Goal: Check status: Check status

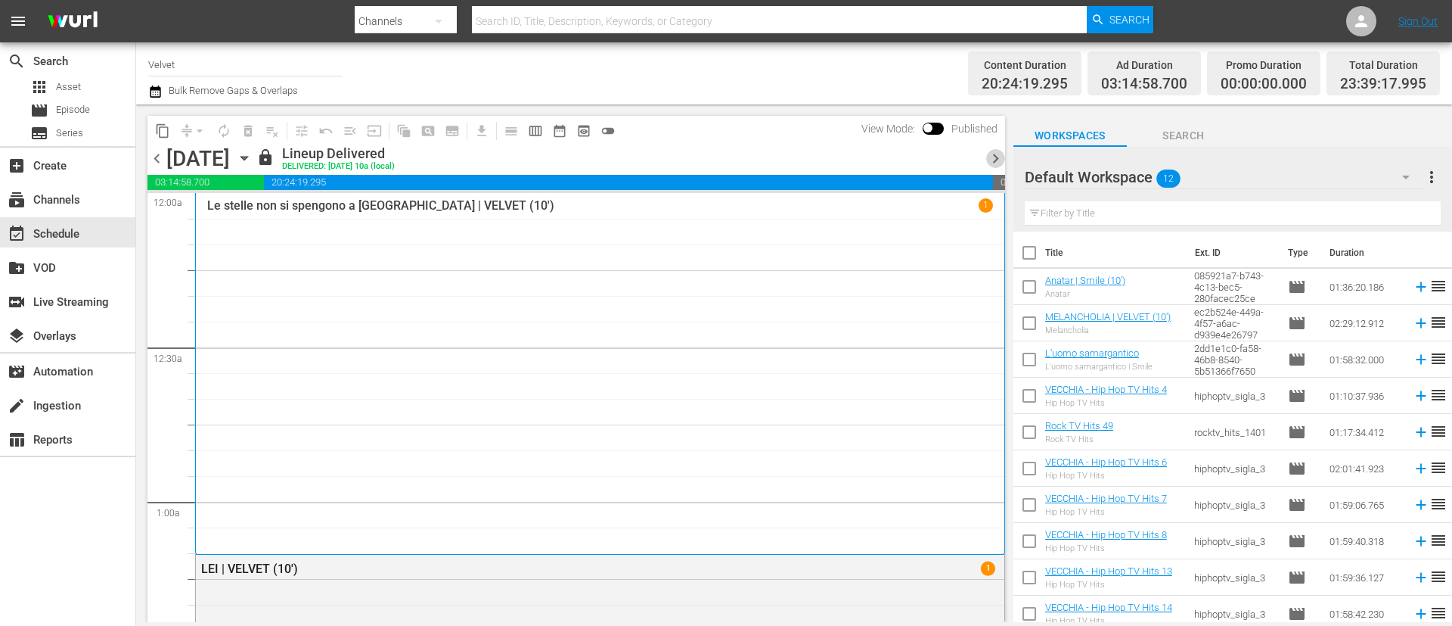
click at [996, 155] on span "chevron_right" at bounding box center [995, 158] width 19 height 19
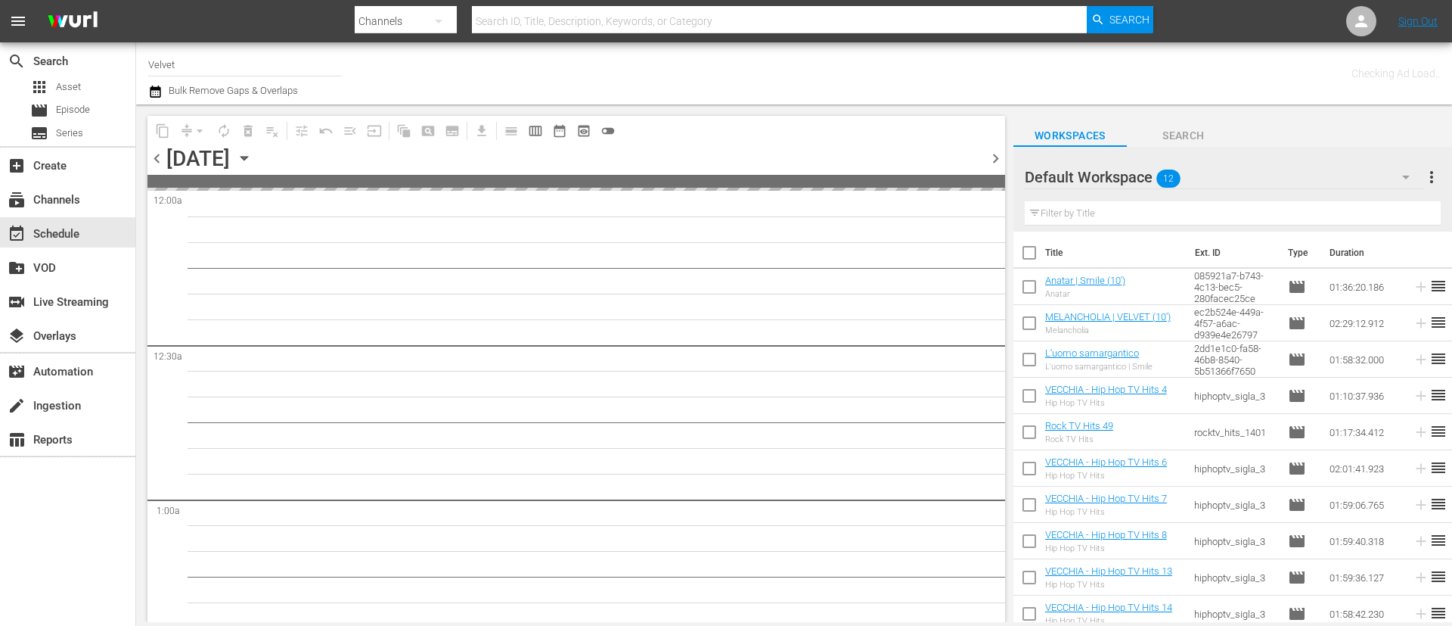
click at [996, 155] on span "chevron_right" at bounding box center [995, 158] width 19 height 19
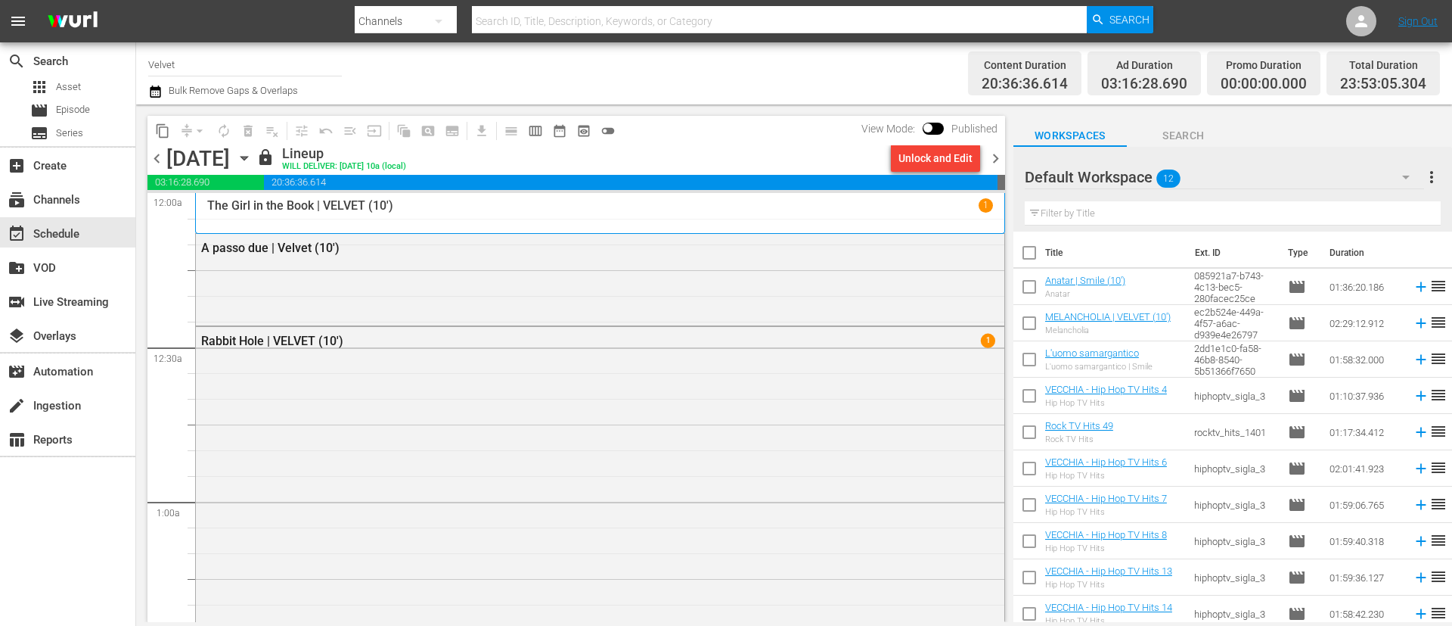
click at [996, 164] on span "chevron_right" at bounding box center [995, 158] width 19 height 19
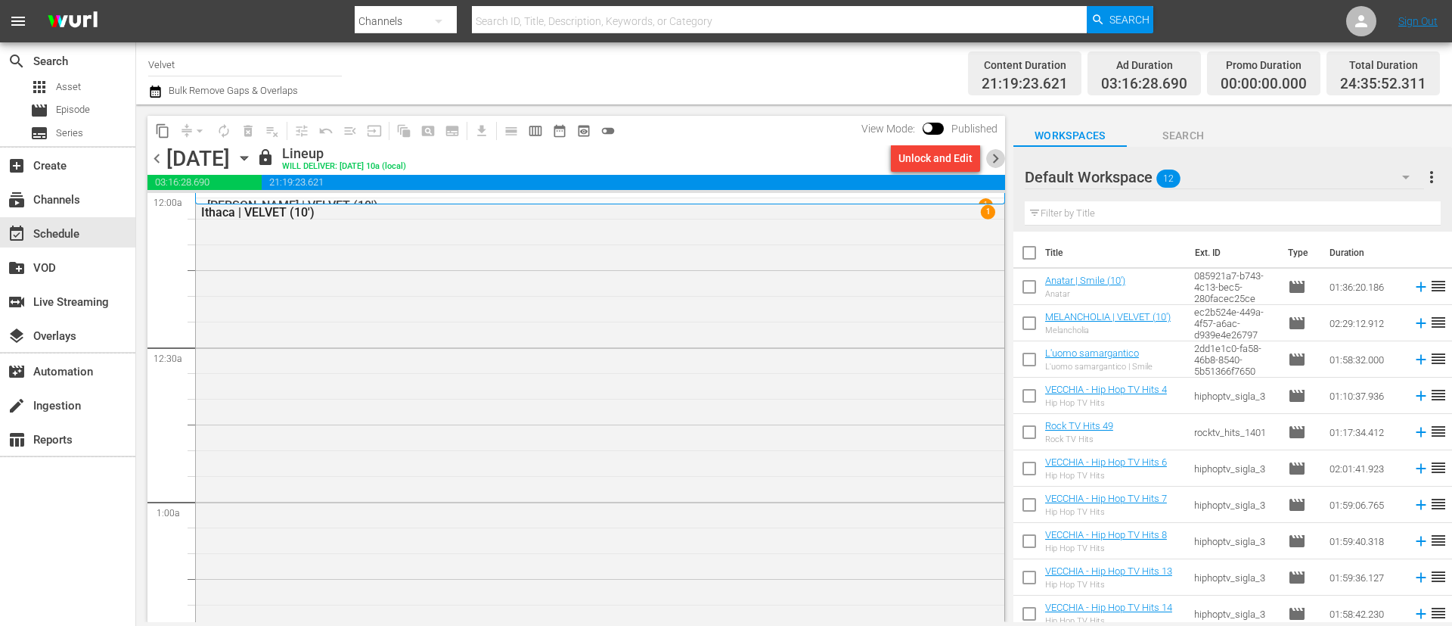
click at [996, 152] on span "chevron_right" at bounding box center [995, 158] width 19 height 19
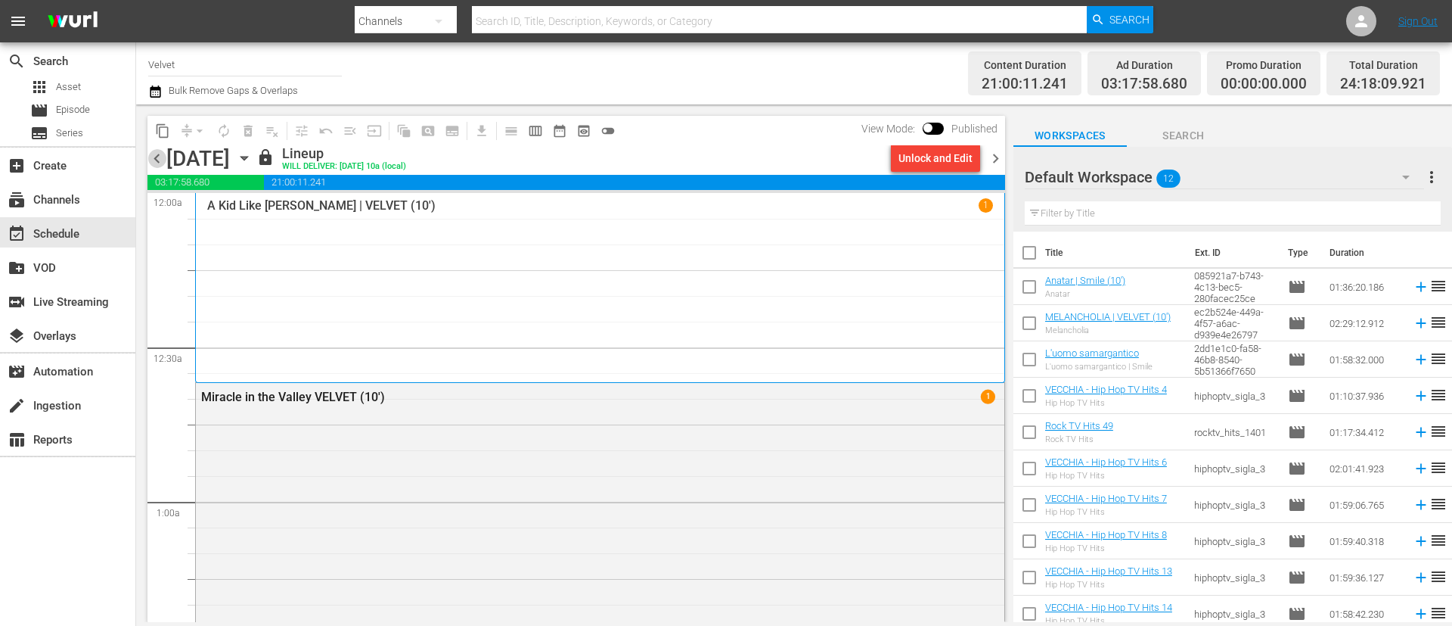
click at [156, 156] on span "chevron_left" at bounding box center [157, 158] width 19 height 19
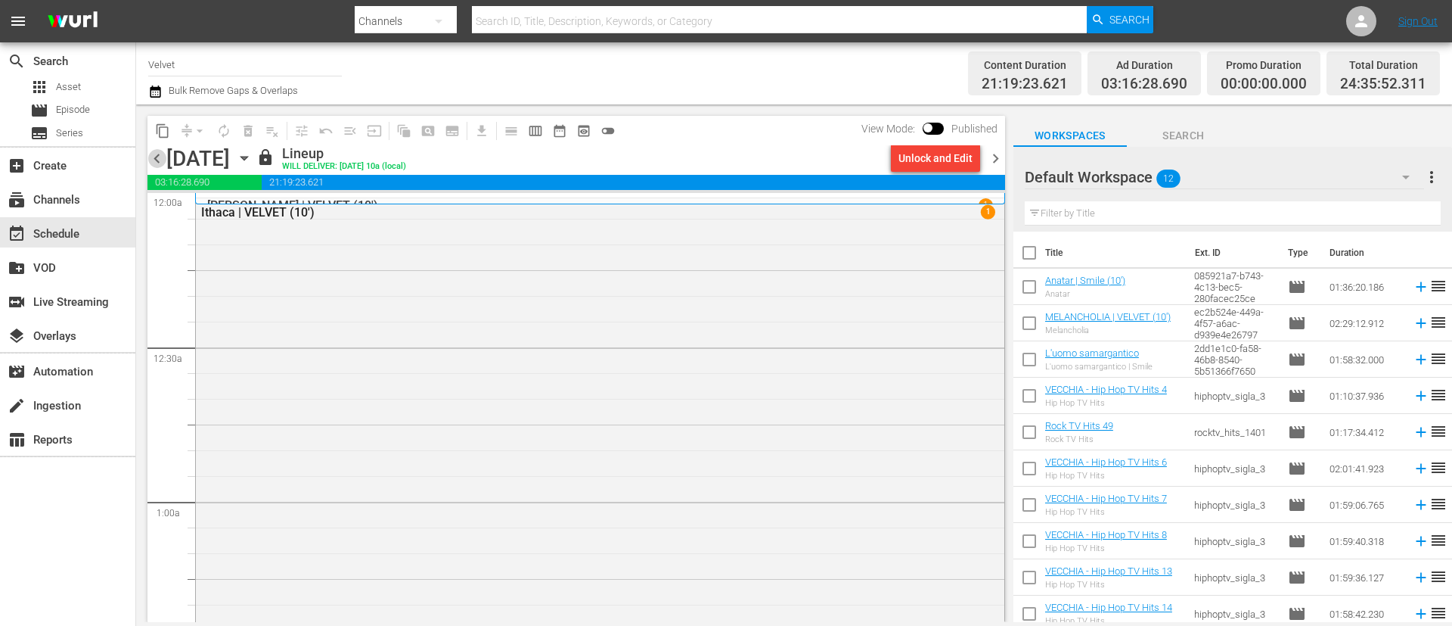
click at [156, 156] on span "chevron_left" at bounding box center [157, 158] width 19 height 19
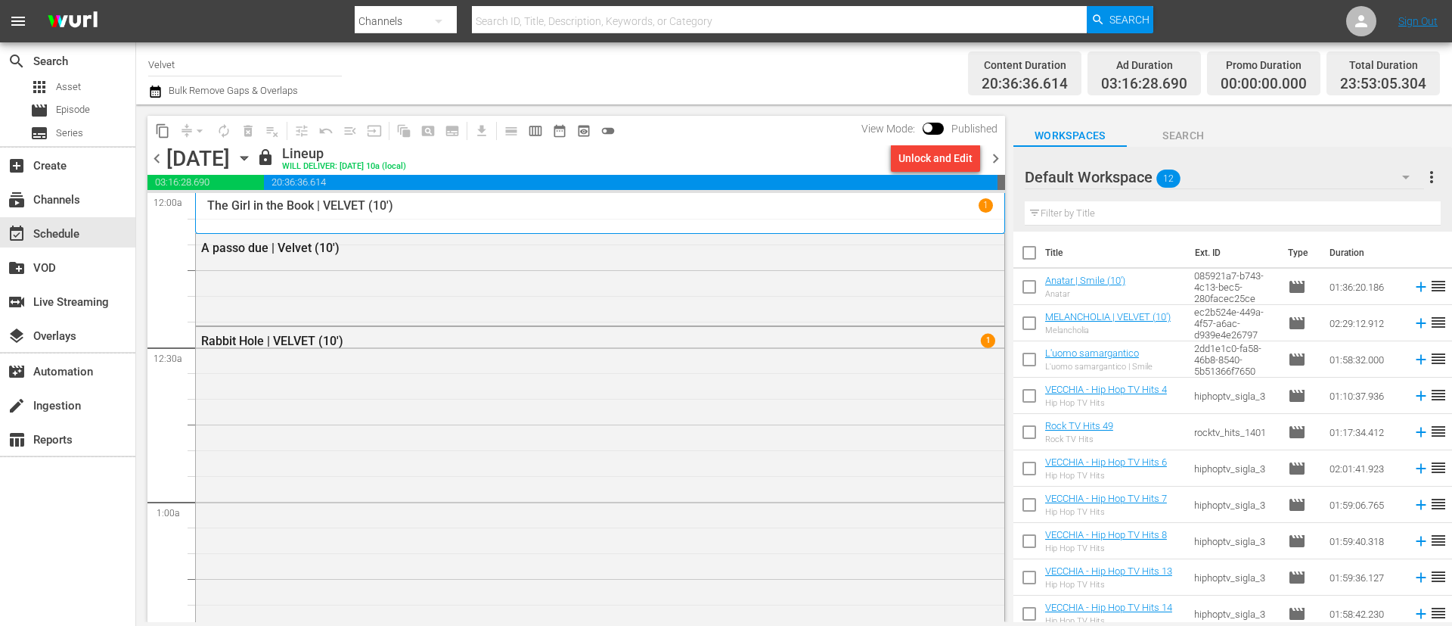
click at [156, 156] on span "chevron_left" at bounding box center [157, 158] width 19 height 19
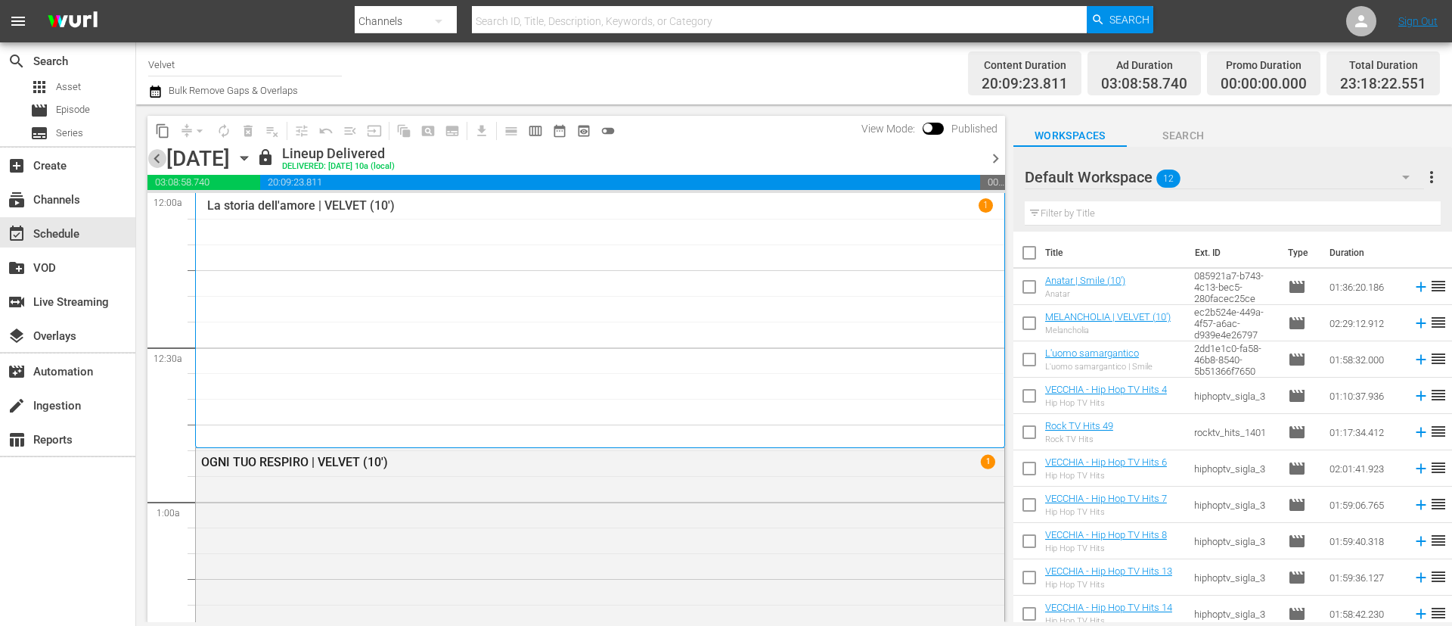
click at [156, 156] on span "chevron_left" at bounding box center [157, 158] width 19 height 19
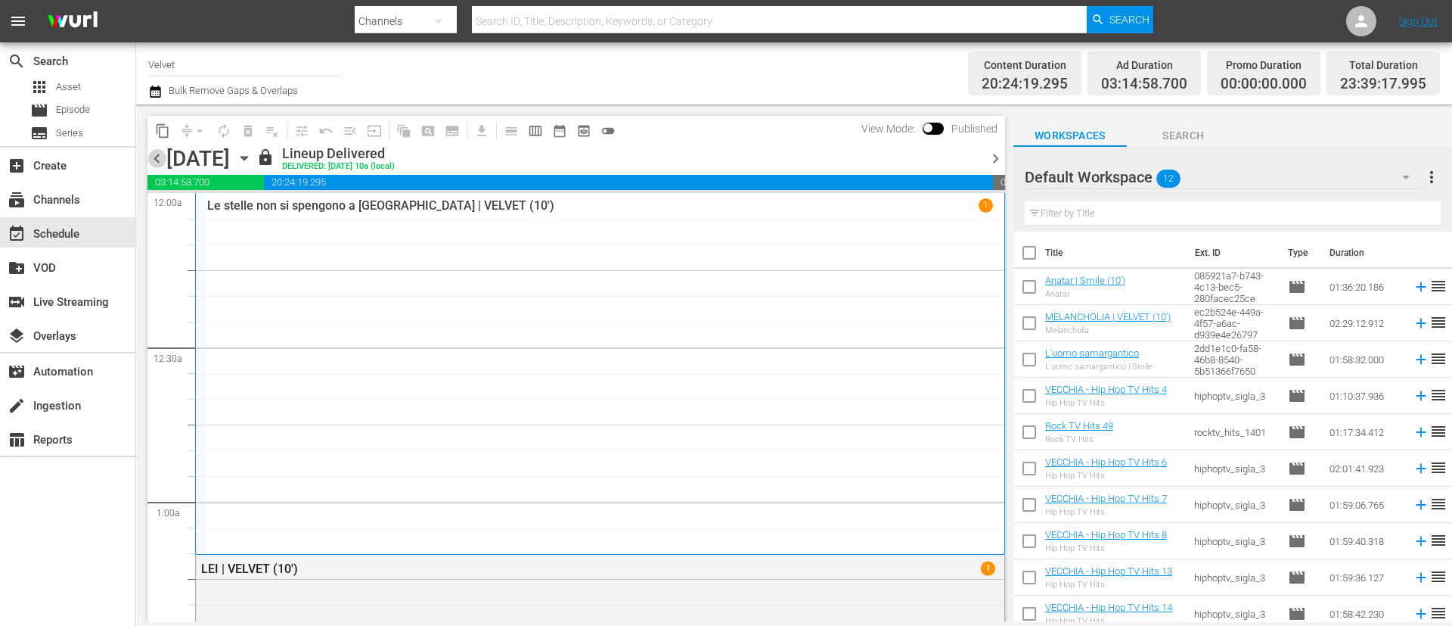
click at [156, 156] on span "chevron_left" at bounding box center [157, 158] width 19 height 19
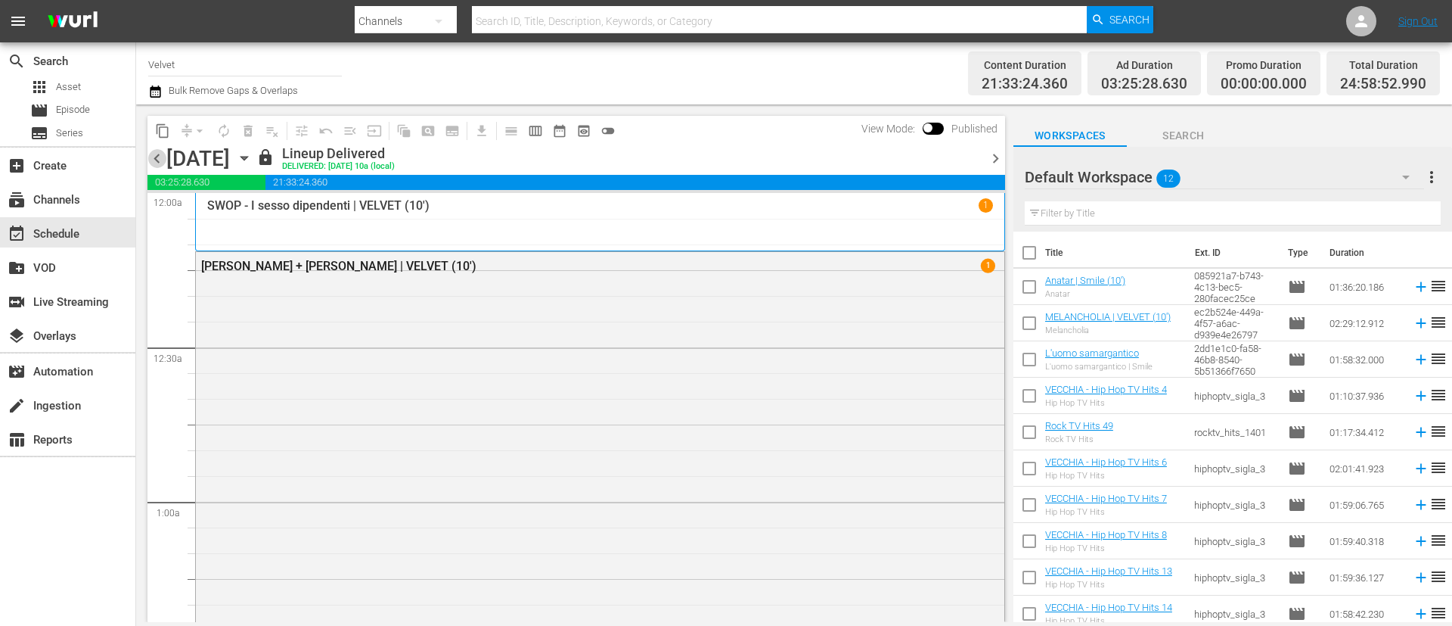
click at [156, 156] on span "chevron_left" at bounding box center [157, 158] width 19 height 19
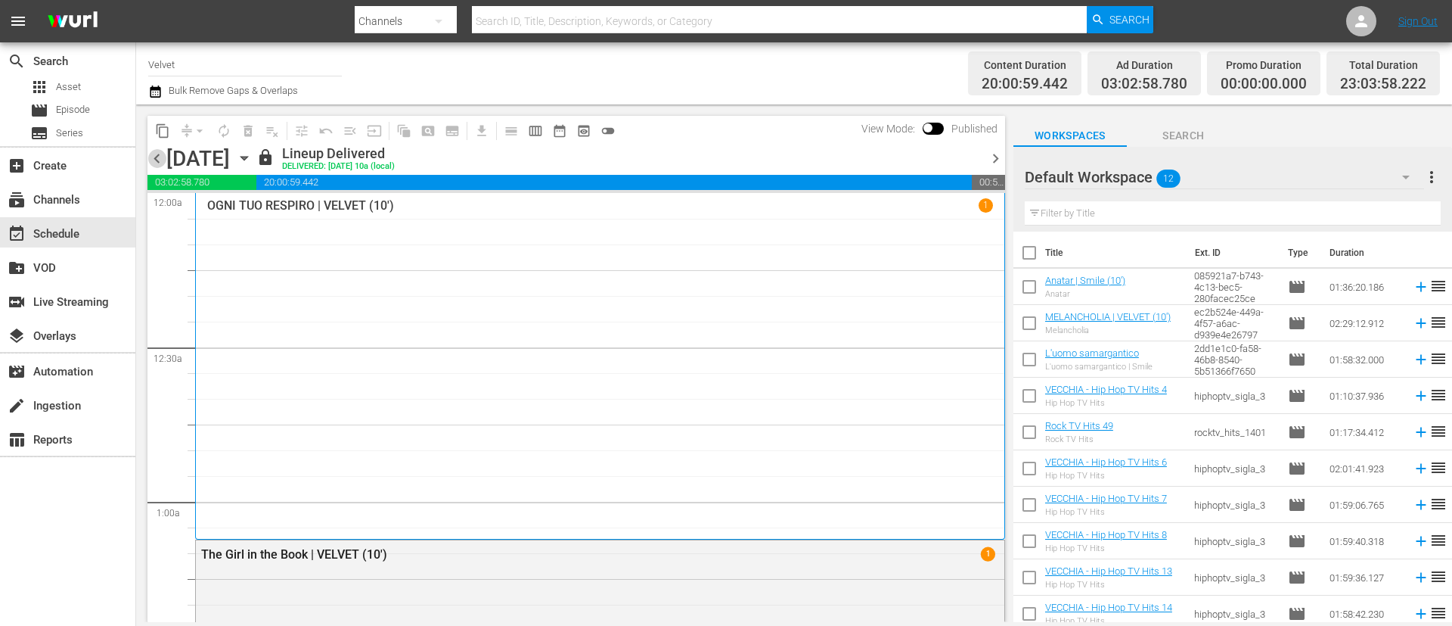
click at [156, 156] on span "chevron_left" at bounding box center [157, 158] width 19 height 19
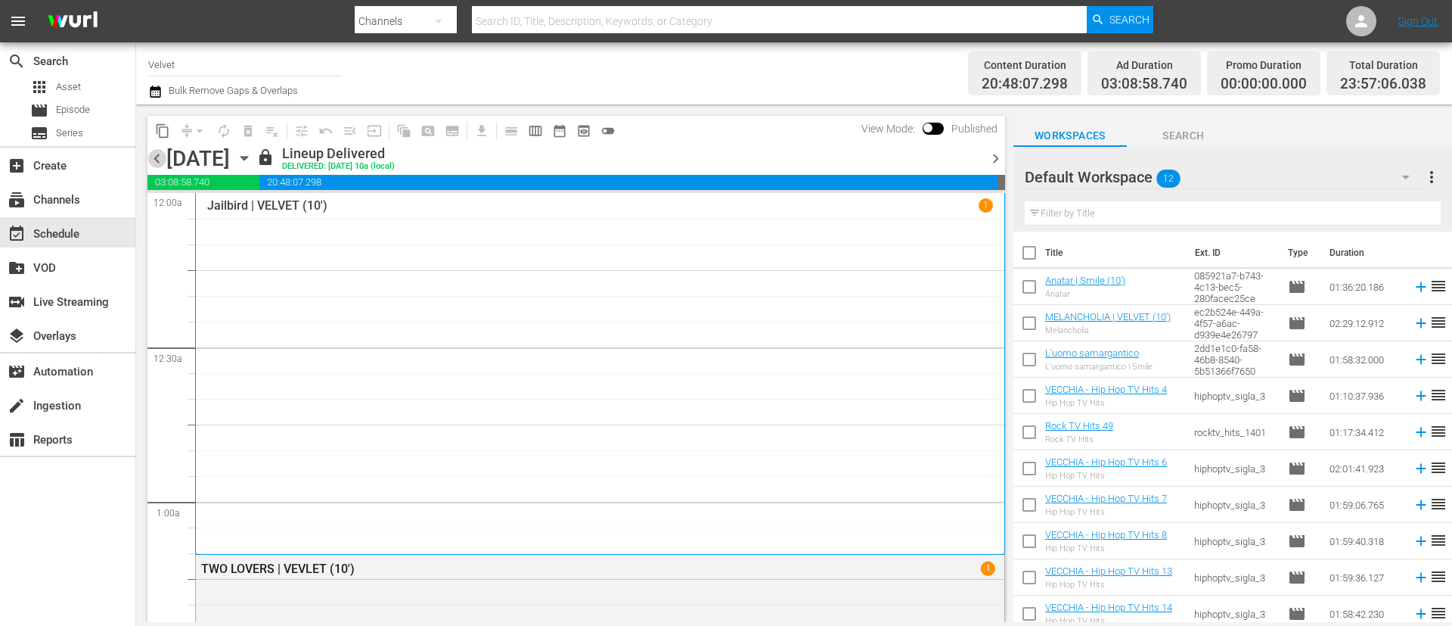
click at [156, 156] on span "chevron_left" at bounding box center [157, 158] width 19 height 19
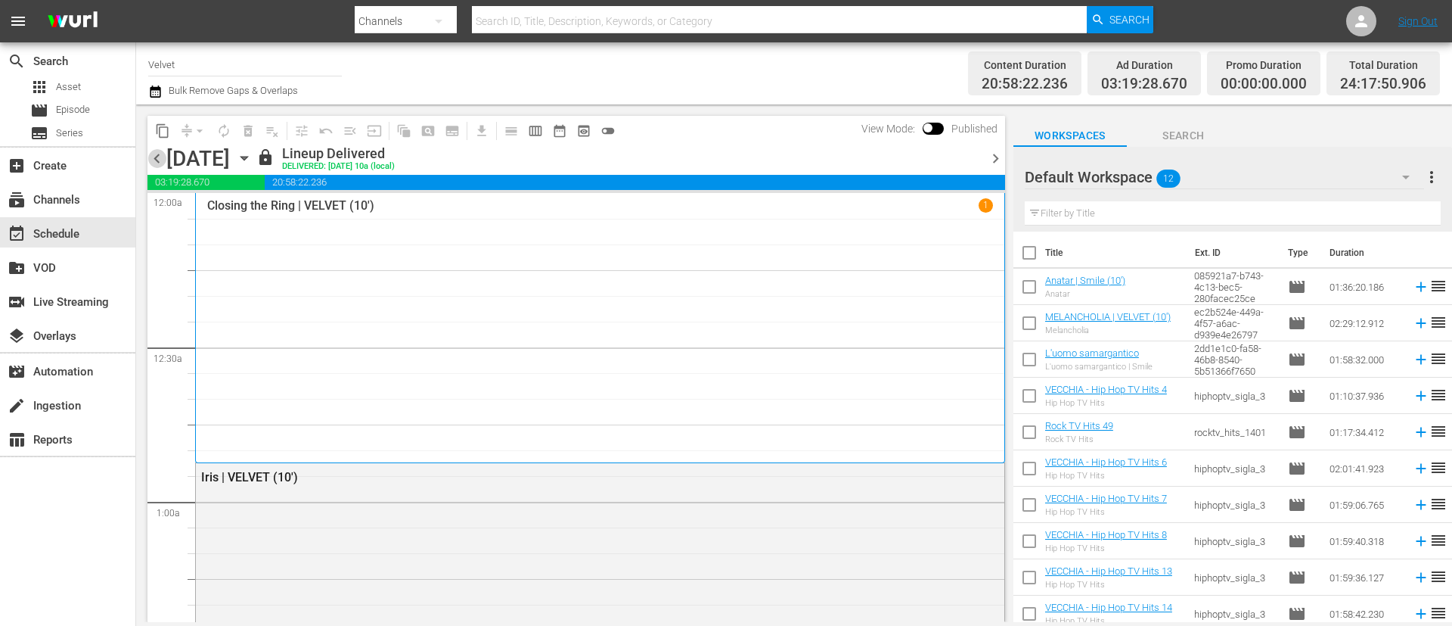
click at [157, 163] on span "chevron_left" at bounding box center [157, 158] width 19 height 19
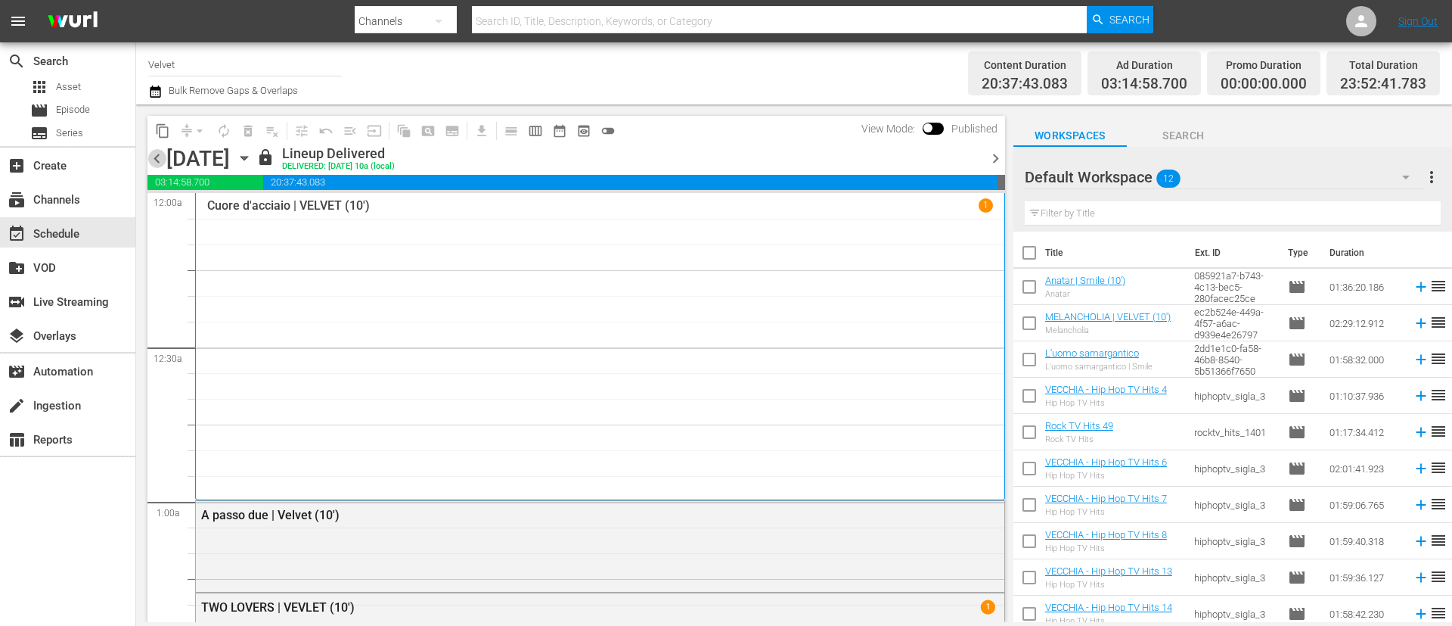
click at [154, 156] on span "chevron_left" at bounding box center [157, 158] width 19 height 19
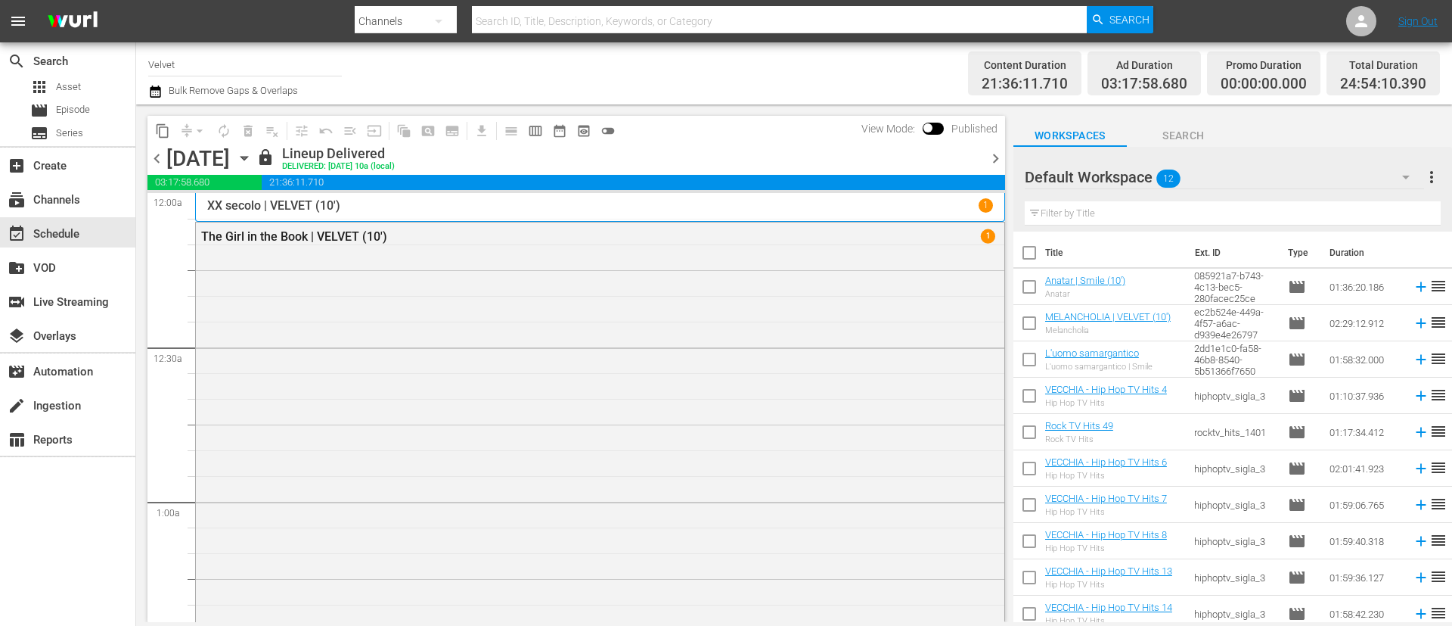
click at [154, 156] on span "chevron_left" at bounding box center [157, 158] width 19 height 19
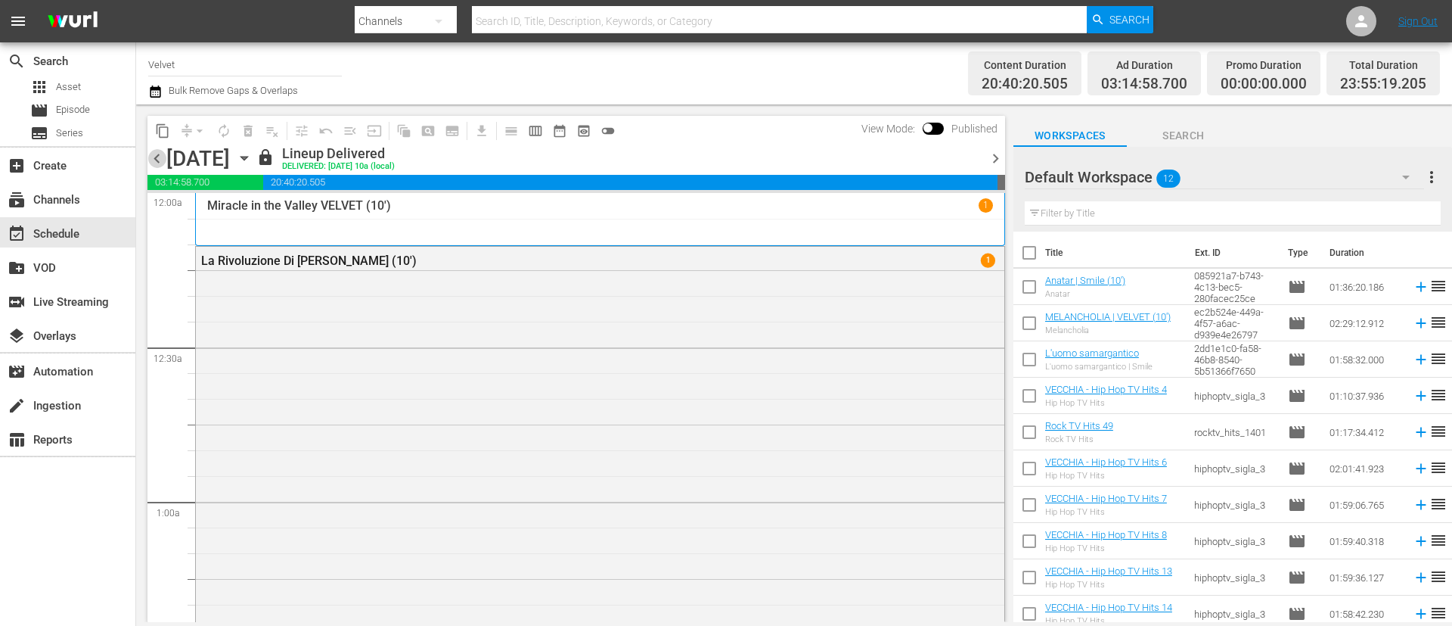
click at [154, 156] on span "chevron_left" at bounding box center [157, 158] width 19 height 19
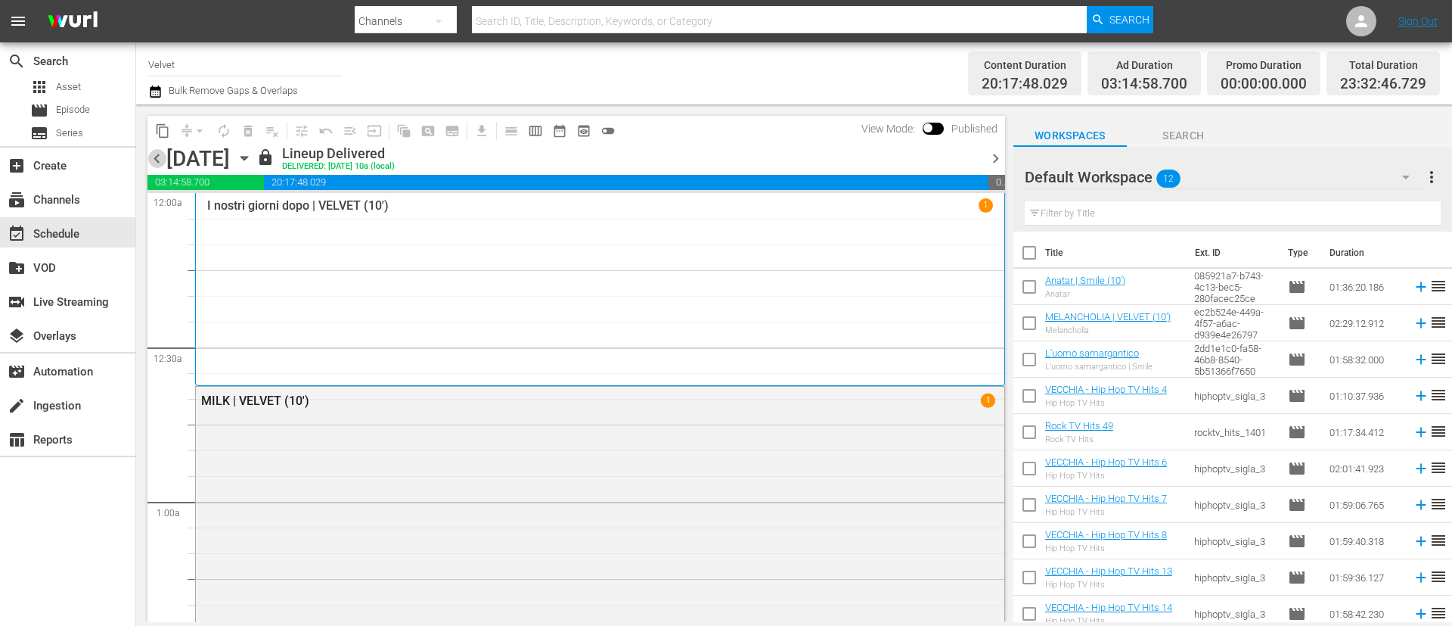
click at [154, 156] on span "chevron_left" at bounding box center [157, 158] width 19 height 19
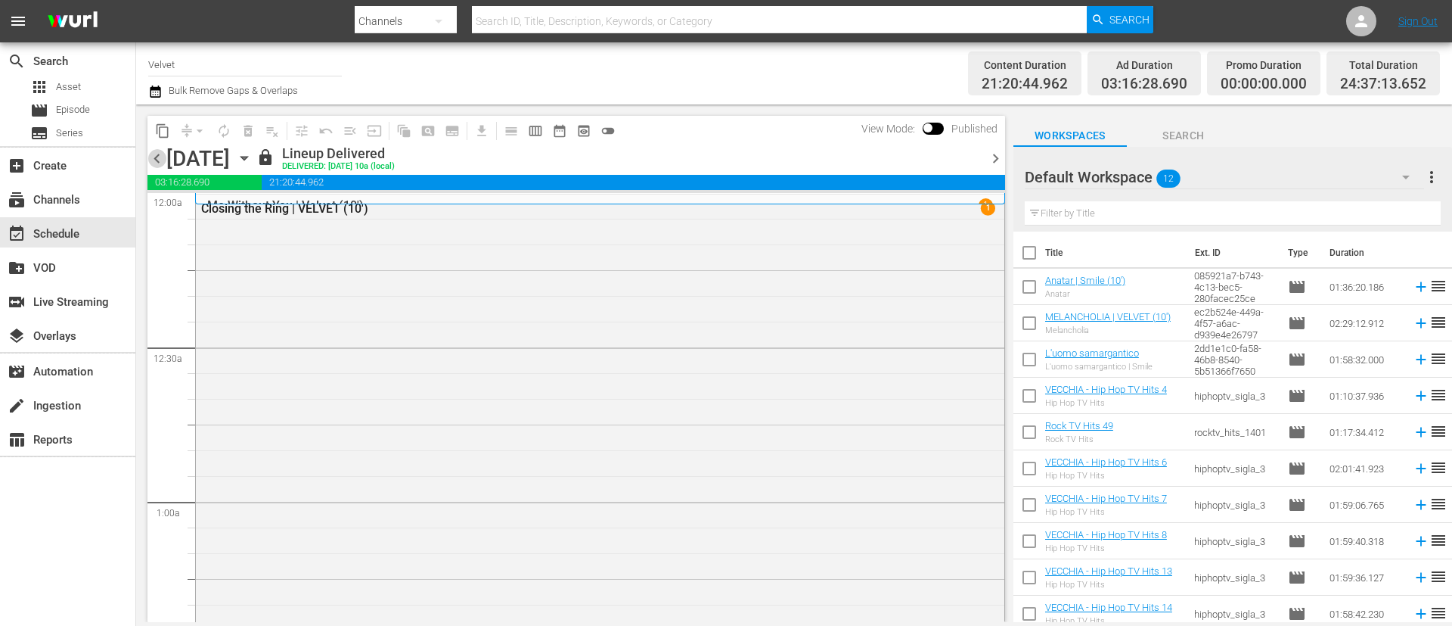
click at [154, 156] on span "chevron_left" at bounding box center [157, 158] width 19 height 19
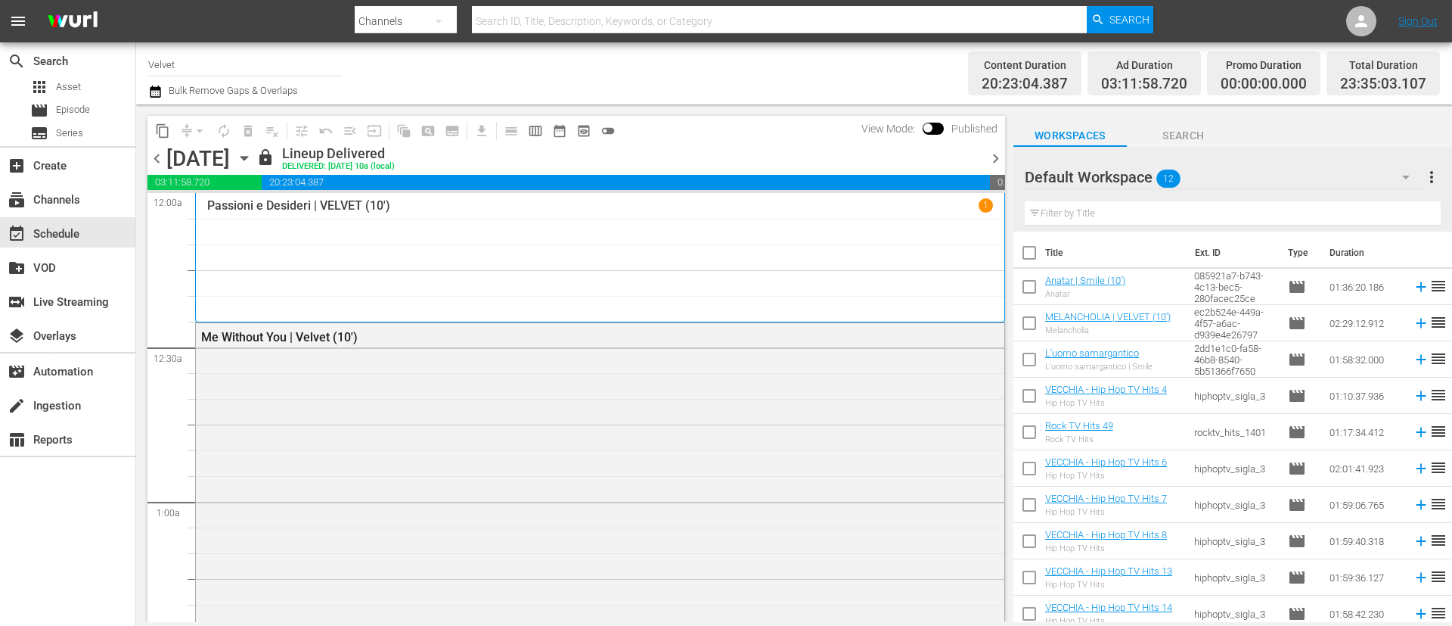
click at [154, 156] on span "chevron_left" at bounding box center [157, 158] width 19 height 19
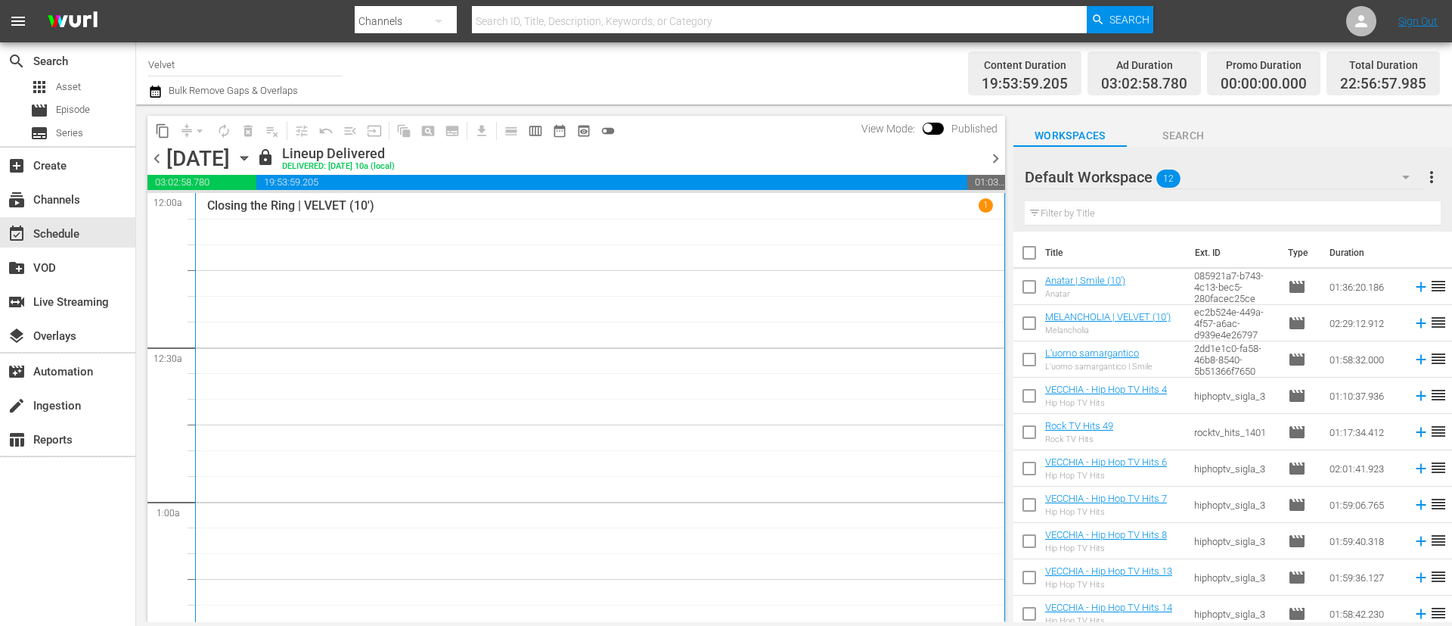
click at [154, 156] on span "chevron_left" at bounding box center [157, 158] width 19 height 19
click at [160, 162] on span "chevron_left" at bounding box center [157, 158] width 19 height 19
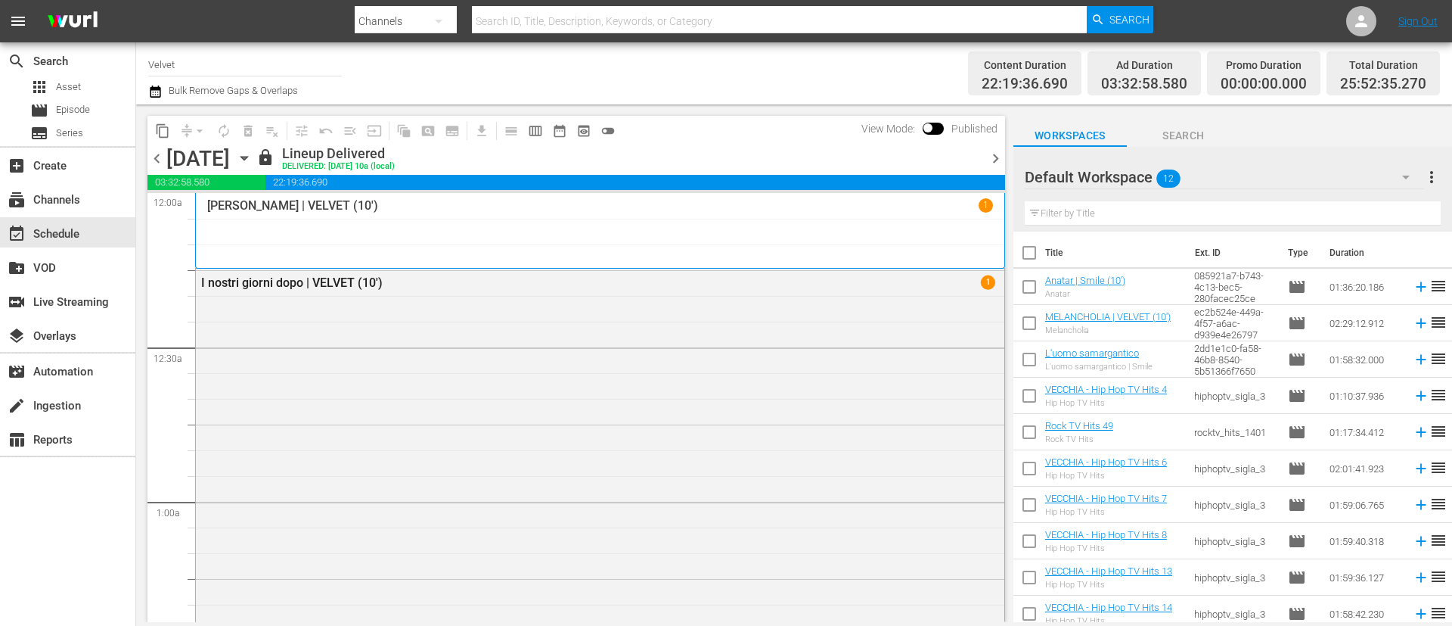
click at [153, 157] on span "chevron_left" at bounding box center [157, 158] width 19 height 19
